Goal: Communication & Community: Answer question/provide support

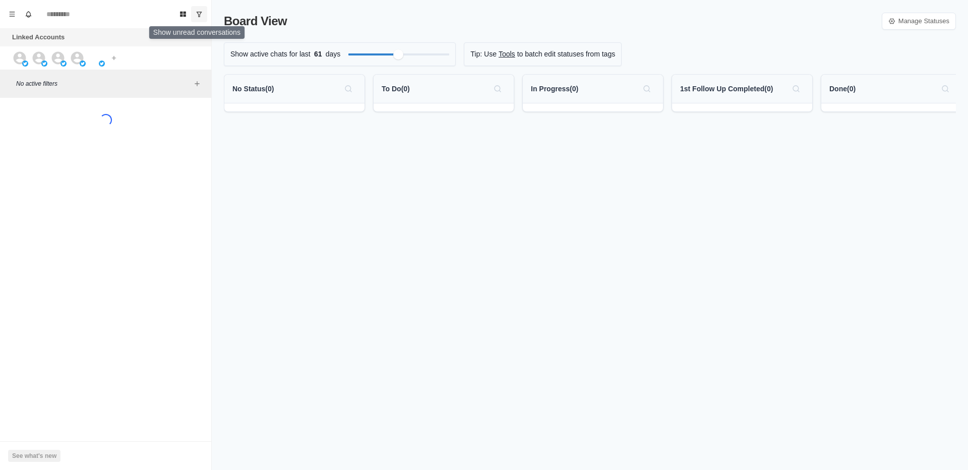
click at [201, 17] on icon "Show unread conversations" at bounding box center [199, 14] width 7 height 7
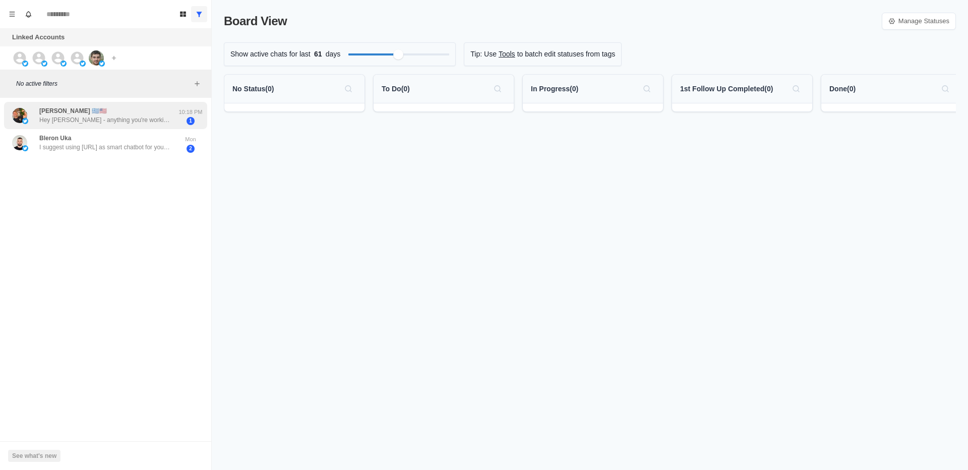
click at [141, 123] on p "Hey [PERSON_NAME] - anything you're working on with lead generation or in your …" at bounding box center [104, 119] width 131 height 9
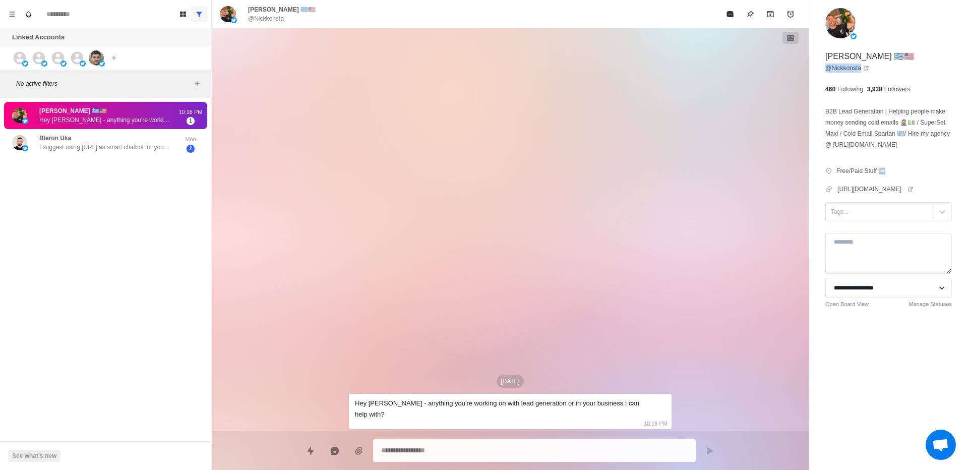
drag, startPoint x: 822, startPoint y: 73, endPoint x: 824, endPoint y: 65, distance: 8.3
click at [824, 65] on div "**********" at bounding box center [888, 176] width 159 height 353
click at [616, 100] on div "[DATE] Hey [PERSON_NAME] - anything you're working on with lead generation or i…" at bounding box center [510, 229] width 323 height 403
type textarea "*"
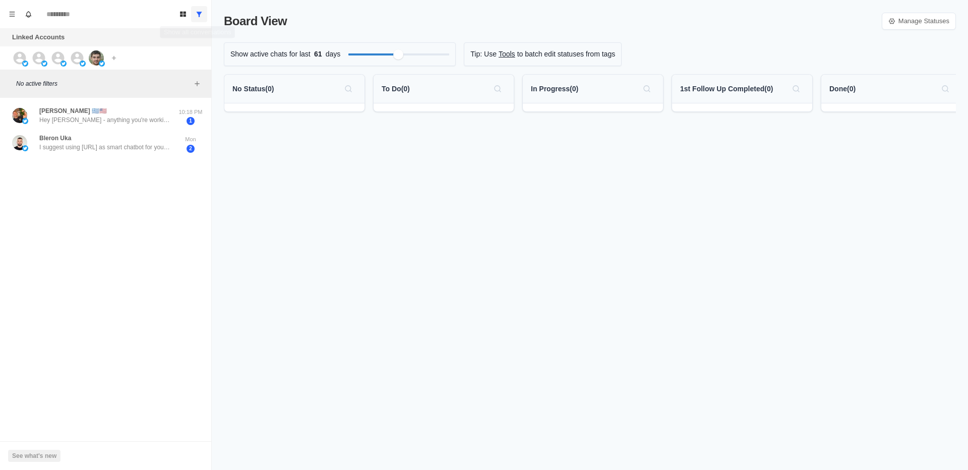
click at [204, 14] on button "Show all conversations" at bounding box center [199, 14] width 16 height 16
